Goal: Task Accomplishment & Management: Complete application form

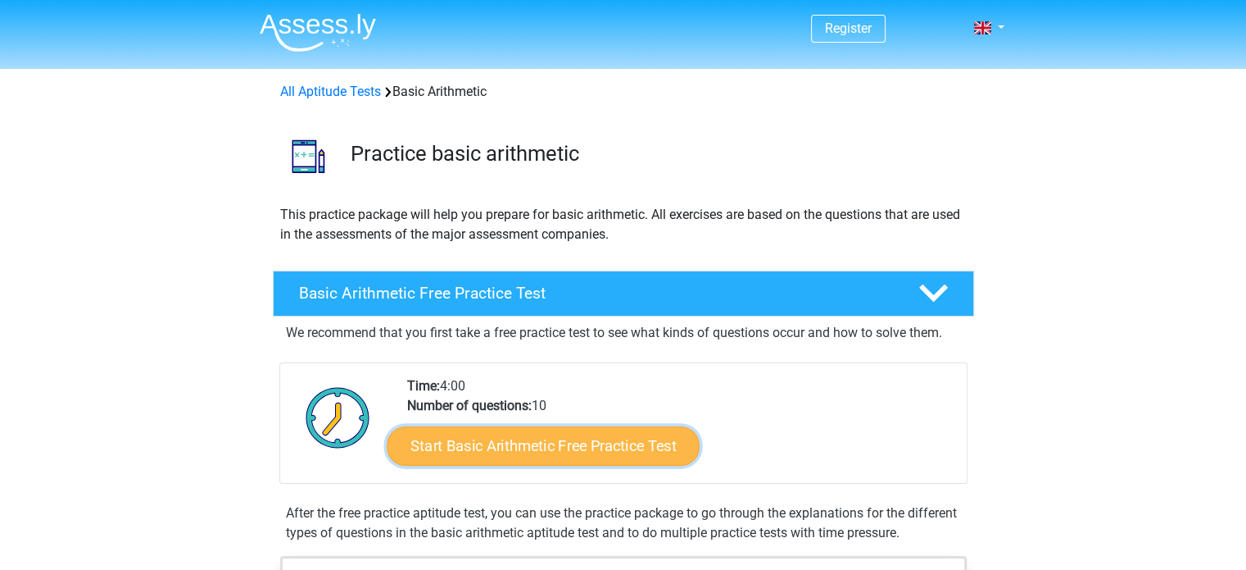
click at [486, 456] on link "Start Basic Arithmetic Free Practice Test" at bounding box center [543, 444] width 313 height 39
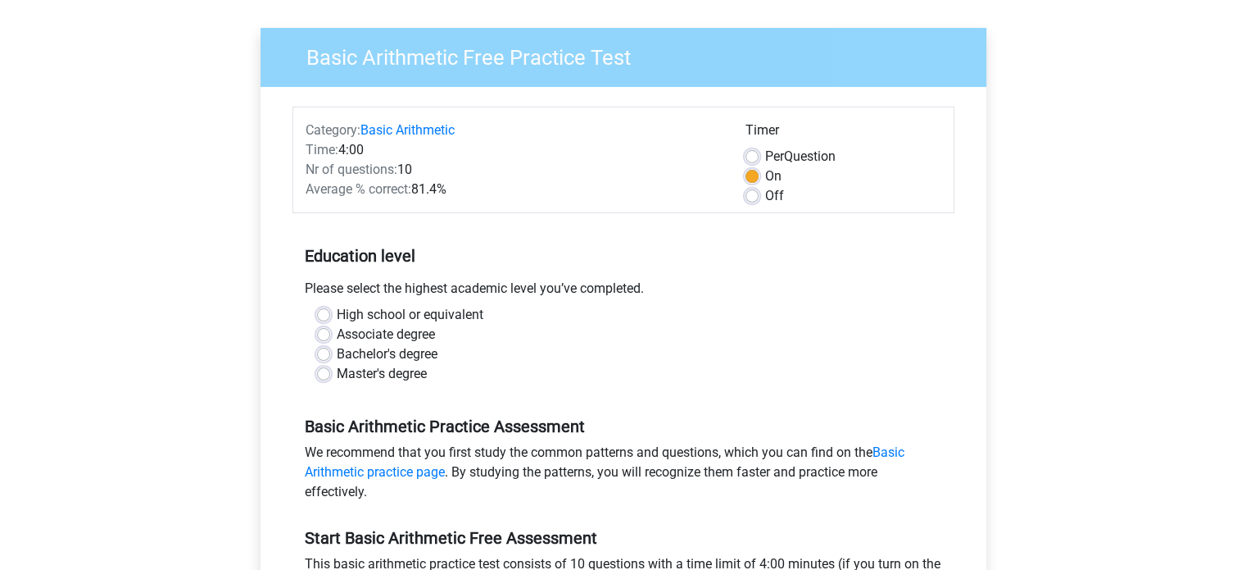
scroll to position [107, 0]
click at [337, 311] on label "High school or equivalent" at bounding box center [410, 314] width 147 height 20
click at [329, 311] on input "High school or equivalent" at bounding box center [323, 312] width 13 height 16
radio input "true"
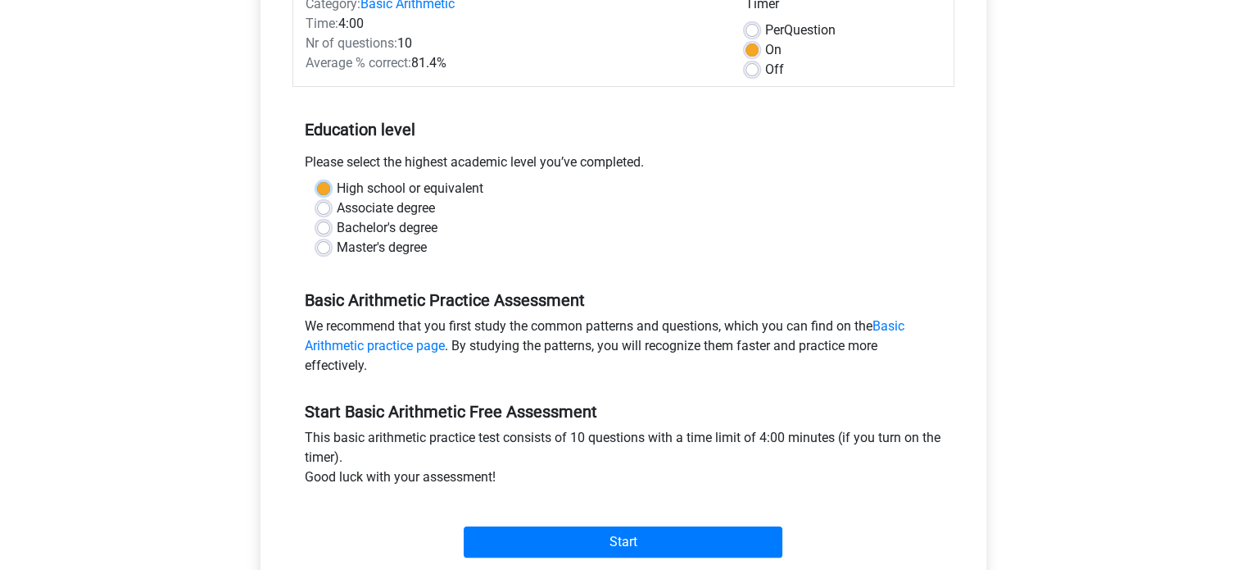
scroll to position [242, 0]
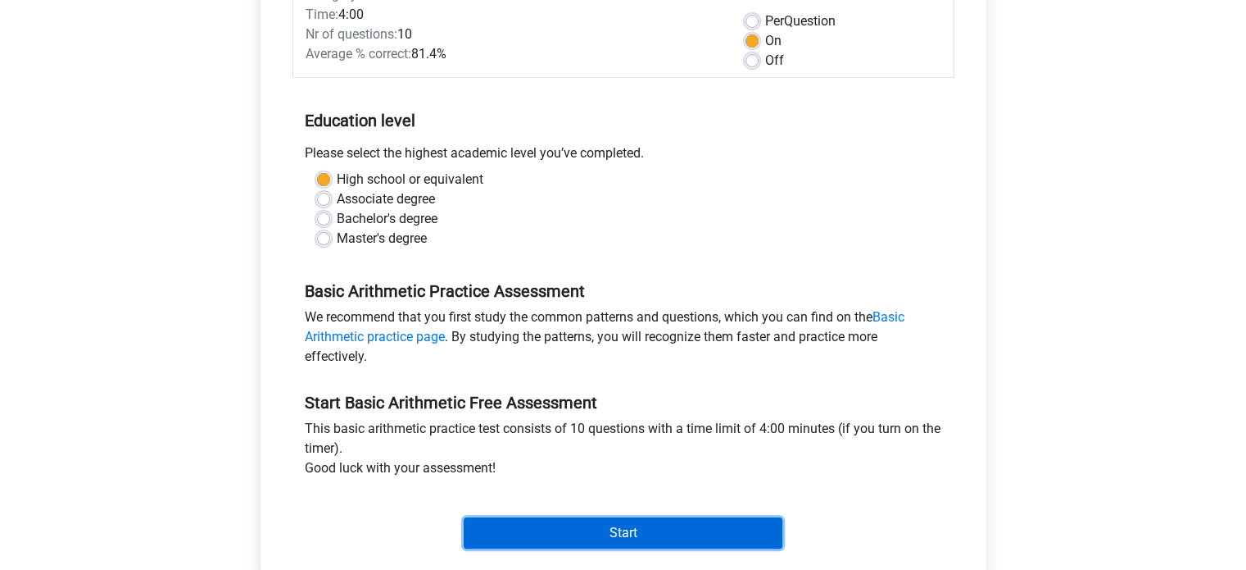
click at [611, 520] on input "Start" at bounding box center [623, 532] width 319 height 31
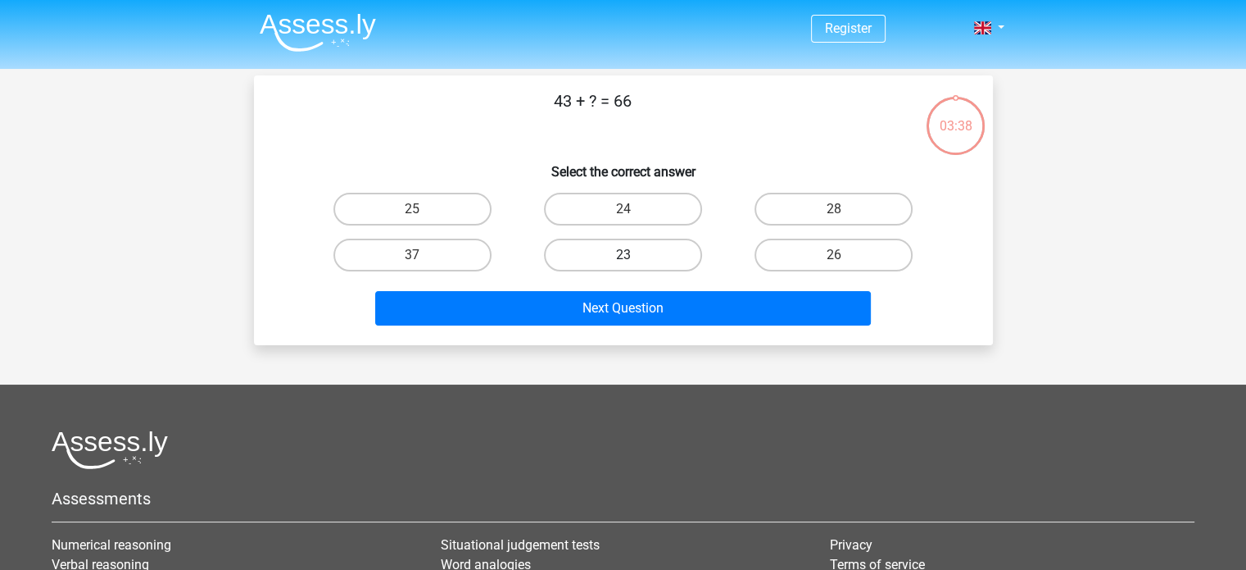
click at [600, 249] on label "23" at bounding box center [623, 254] width 158 height 33
click at [623, 255] on input "23" at bounding box center [628, 260] width 11 height 11
radio input "true"
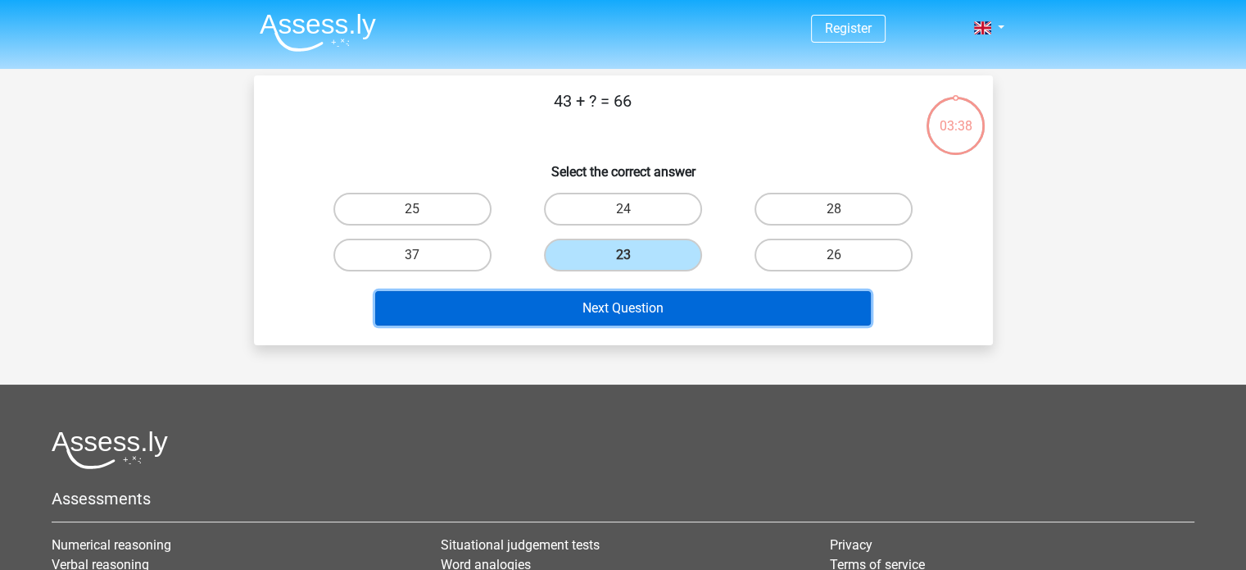
click at [620, 295] on button "Next Question" at bounding box center [623, 308] width 496 height 34
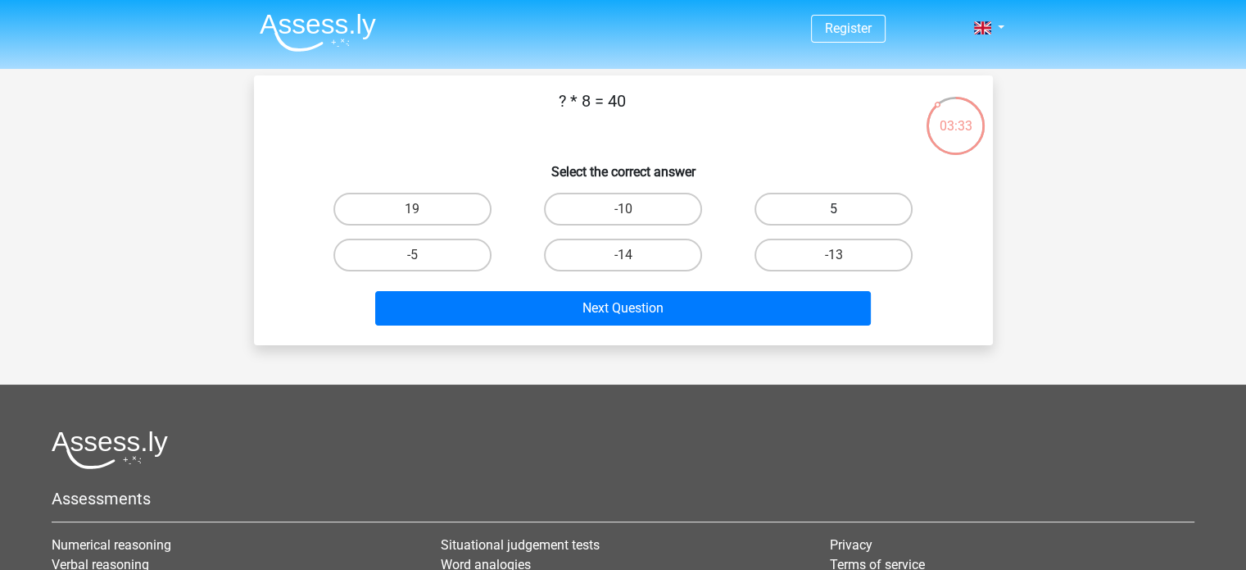
click at [793, 209] on label "5" at bounding box center [834, 209] width 158 height 33
click at [834, 209] on input "5" at bounding box center [839, 214] width 11 height 11
radio input "true"
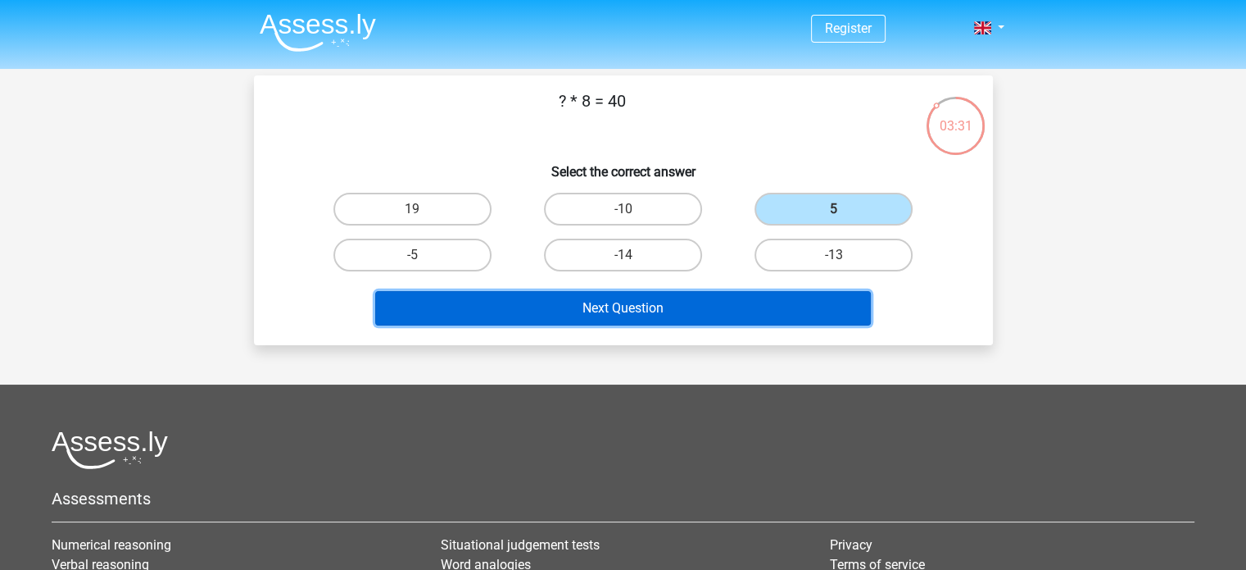
click at [688, 300] on button "Next Question" at bounding box center [623, 308] width 496 height 34
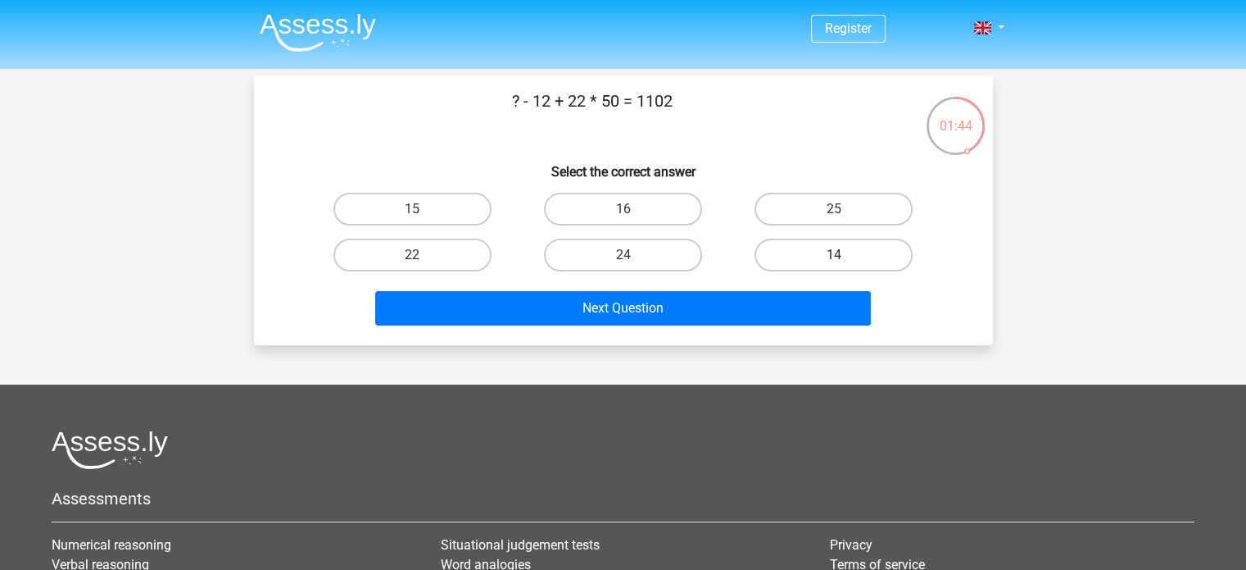
click at [804, 243] on label "14" at bounding box center [834, 254] width 158 height 33
click at [834, 255] on input "14" at bounding box center [839, 260] width 11 height 11
radio input "true"
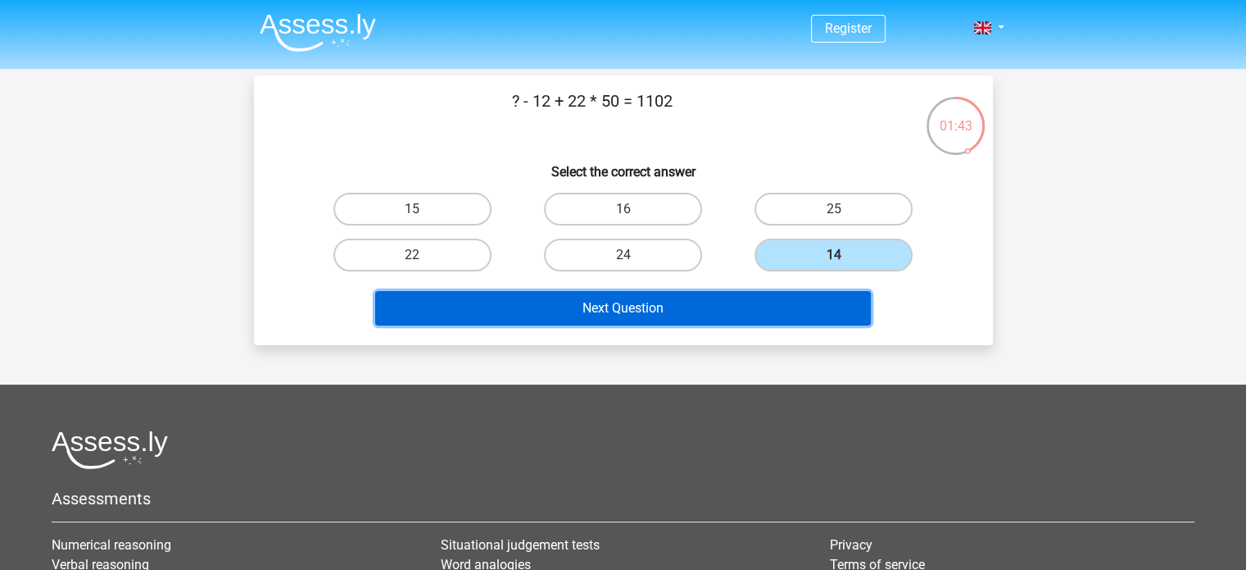
click at [793, 291] on button "Next Question" at bounding box center [623, 308] width 496 height 34
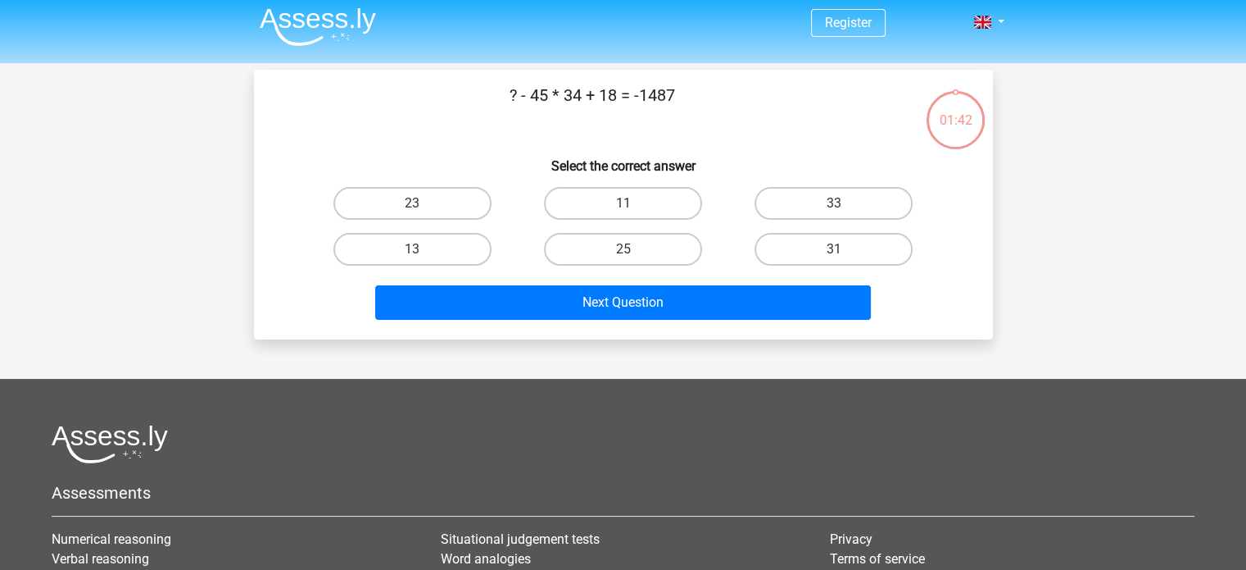
scroll to position [5, 0]
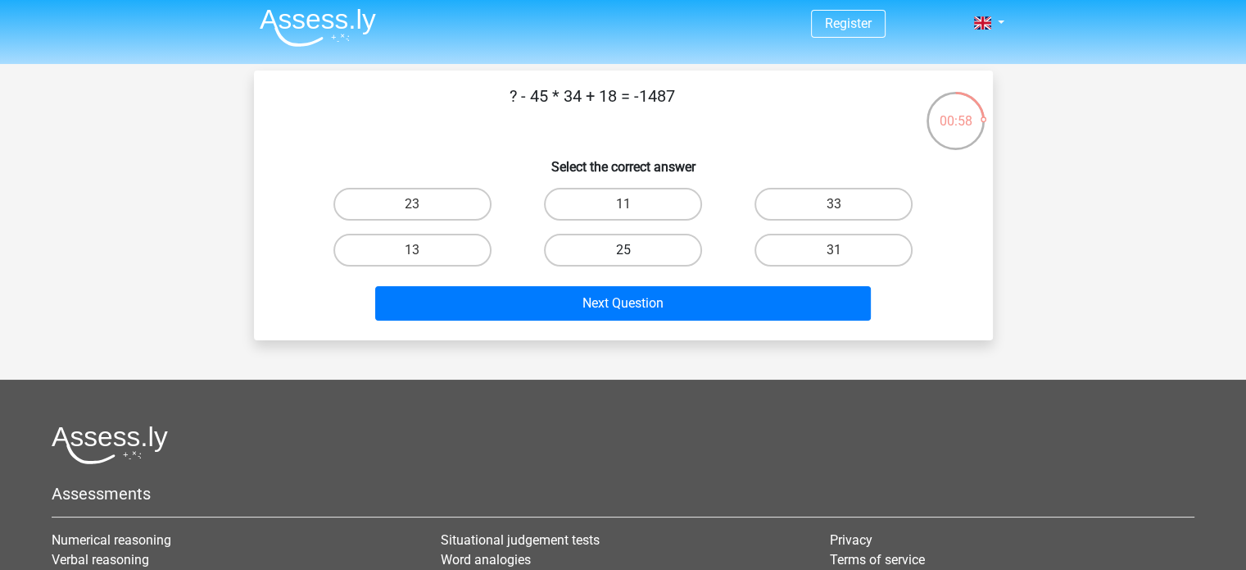
click at [646, 262] on label "25" at bounding box center [623, 250] width 158 height 33
click at [633, 261] on input "25" at bounding box center [628, 255] width 11 height 11
radio input "true"
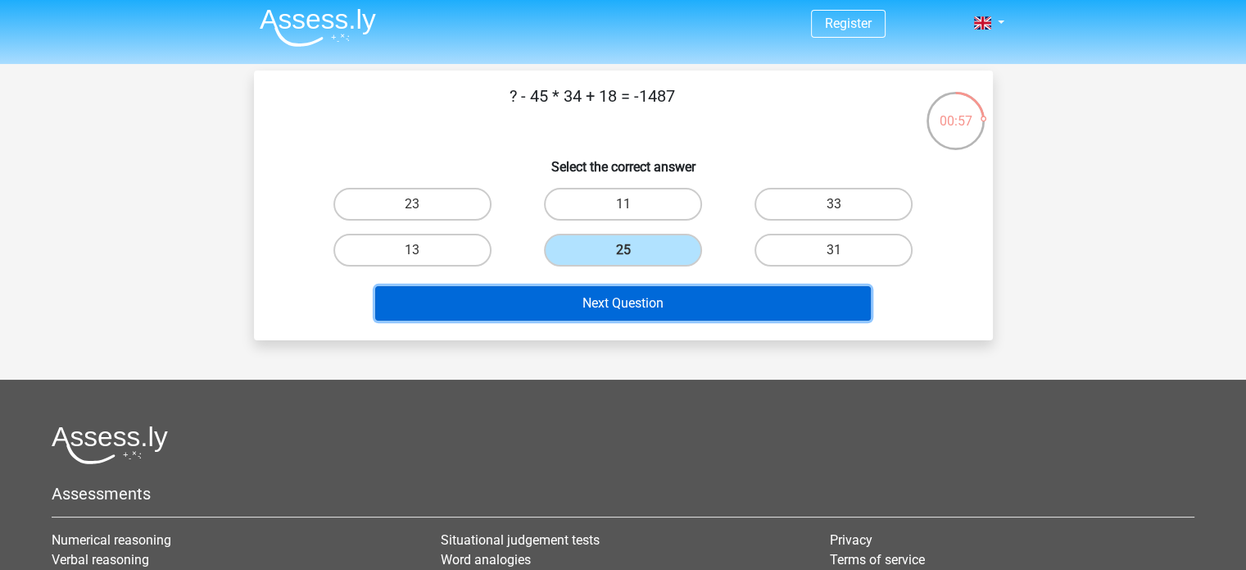
click at [682, 303] on button "Next Question" at bounding box center [623, 303] width 496 height 34
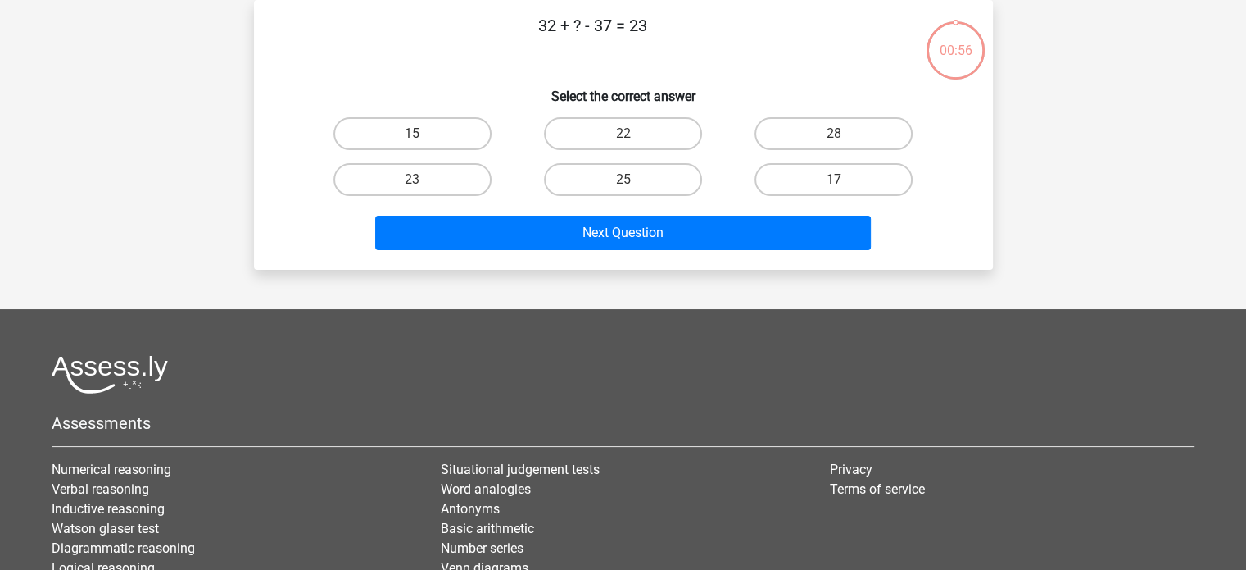
scroll to position [0, 0]
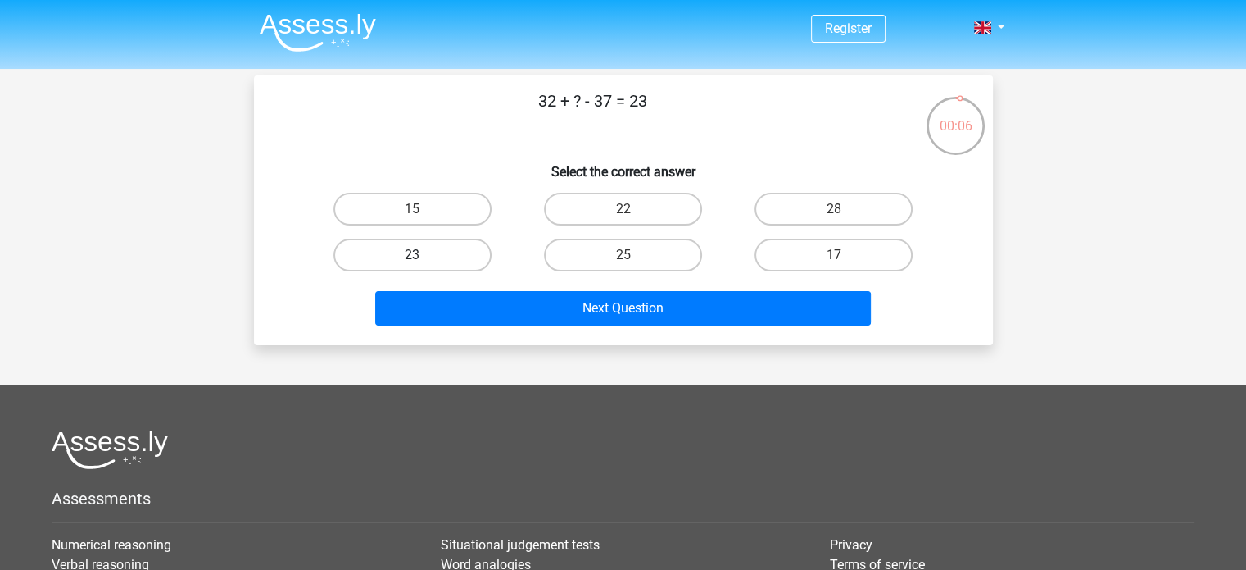
click at [450, 245] on label "23" at bounding box center [413, 254] width 158 height 33
click at [423, 255] on input "23" at bounding box center [417, 260] width 11 height 11
radio input "true"
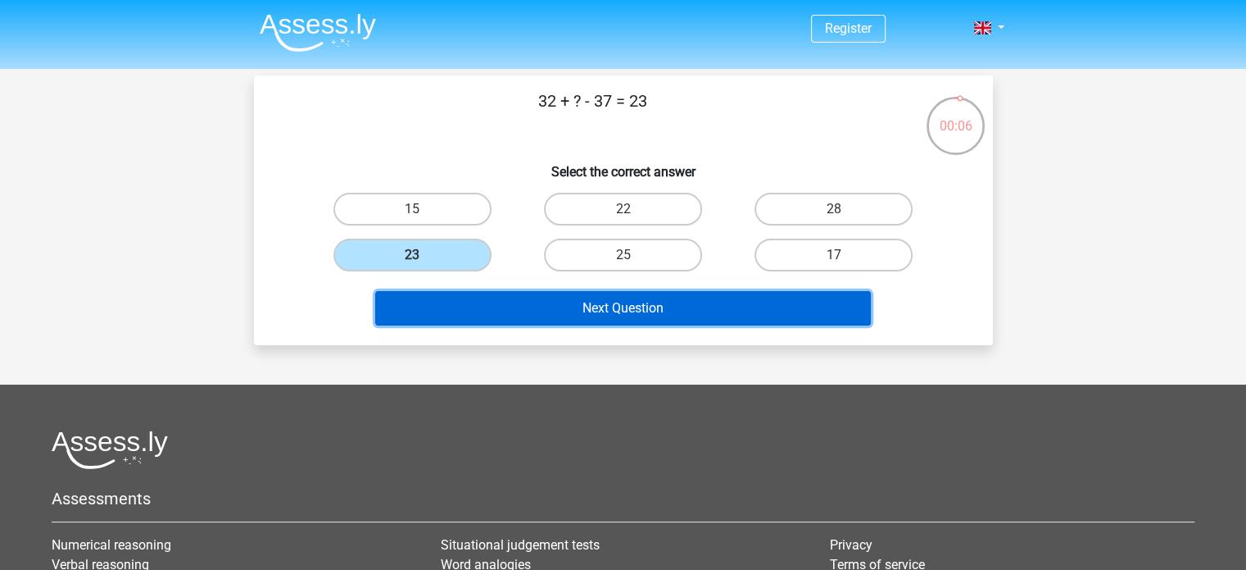
click at [560, 300] on button "Next Question" at bounding box center [623, 308] width 496 height 34
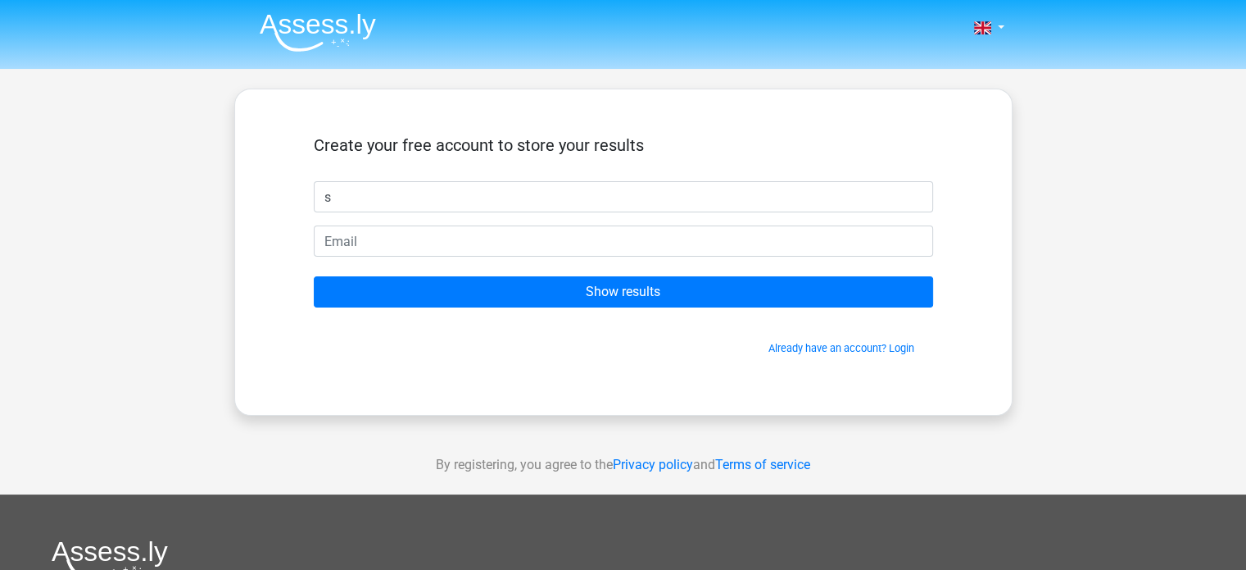
type input "[PERSON_NAME]"
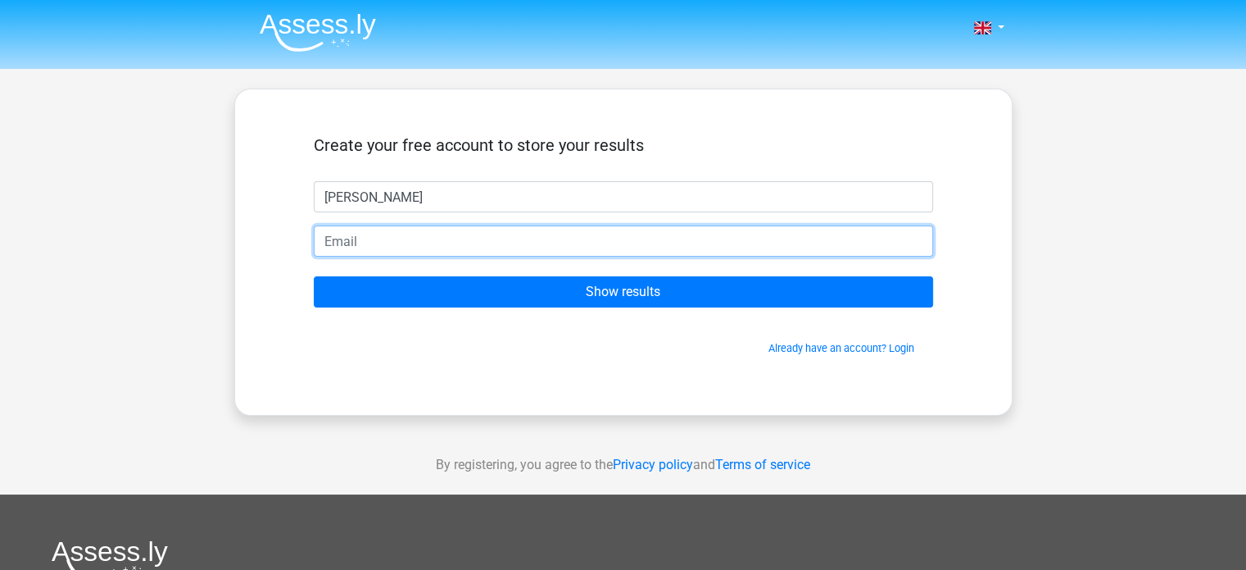
click at [431, 238] on input "email" at bounding box center [624, 240] width 620 height 31
type input "xmafiadevilx@gmail.com"
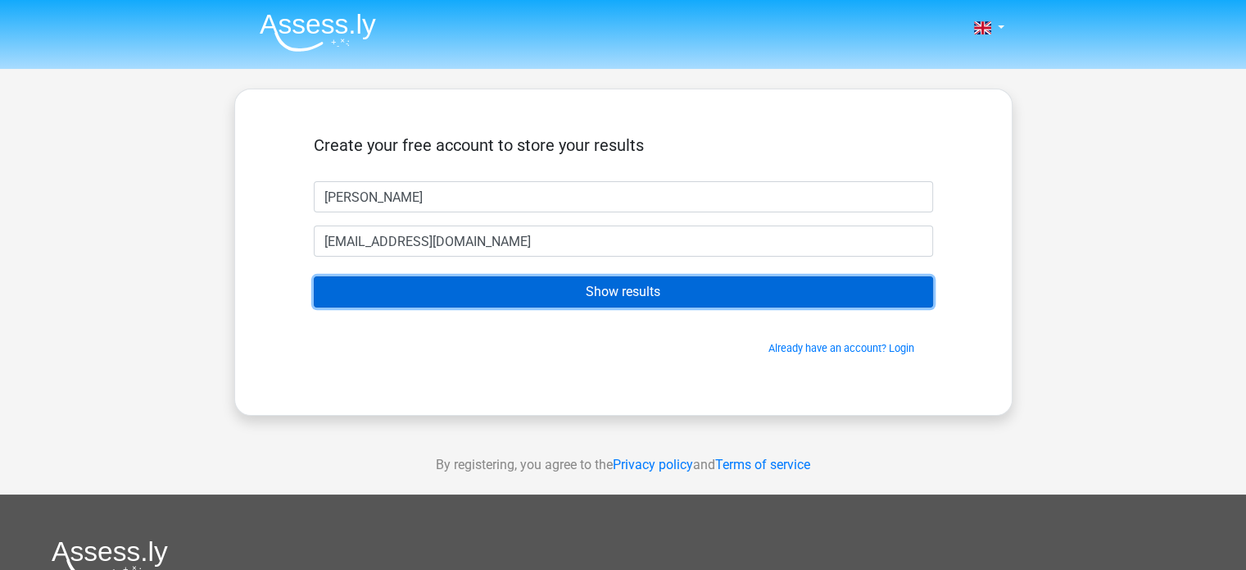
click at [523, 284] on input "Show results" at bounding box center [624, 291] width 620 height 31
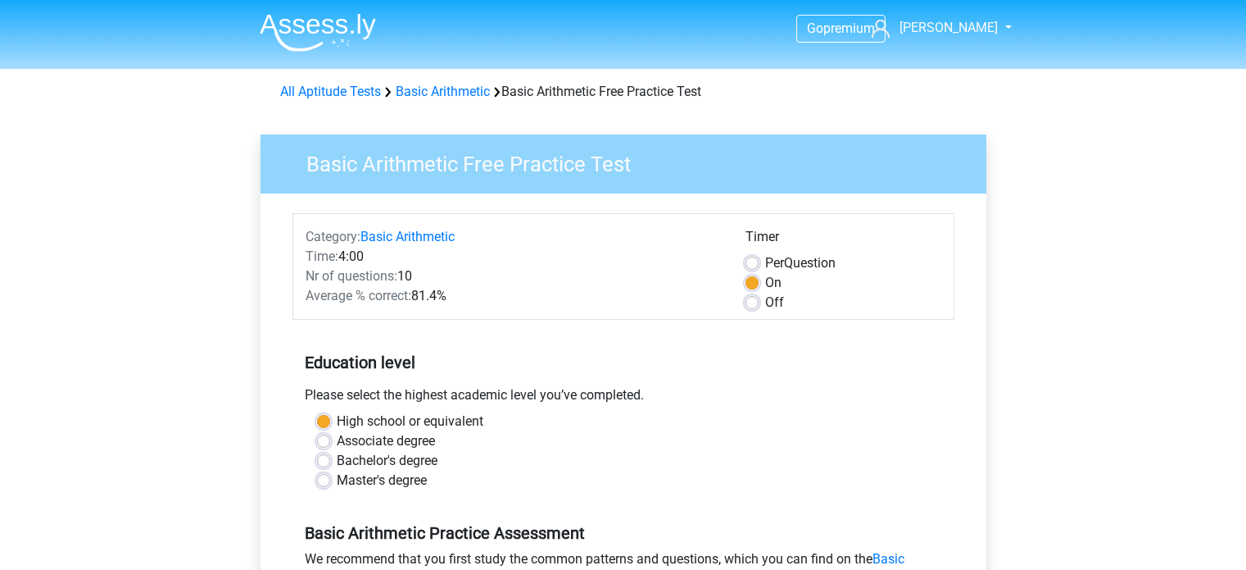
scroll to position [242, 0]
